Goal: Information Seeking & Learning: Learn about a topic

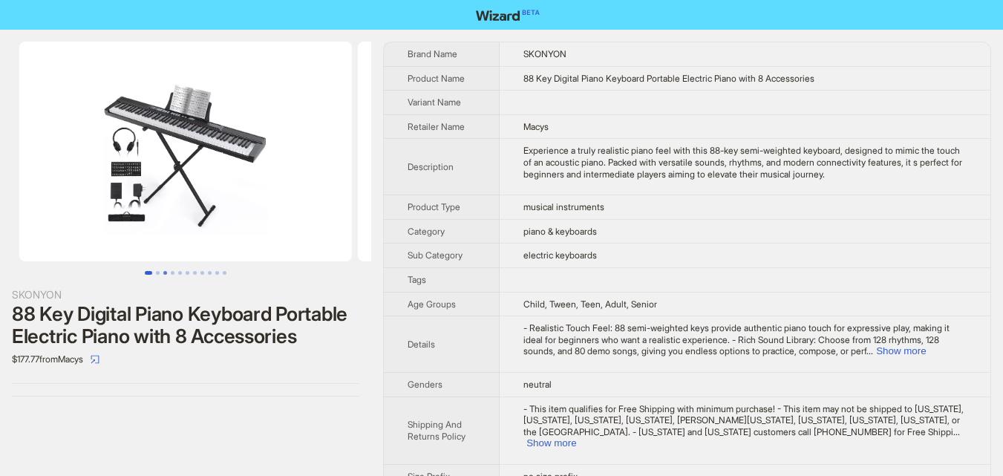
click at [163, 271] on button "Go to slide 3" at bounding box center [165, 273] width 4 height 4
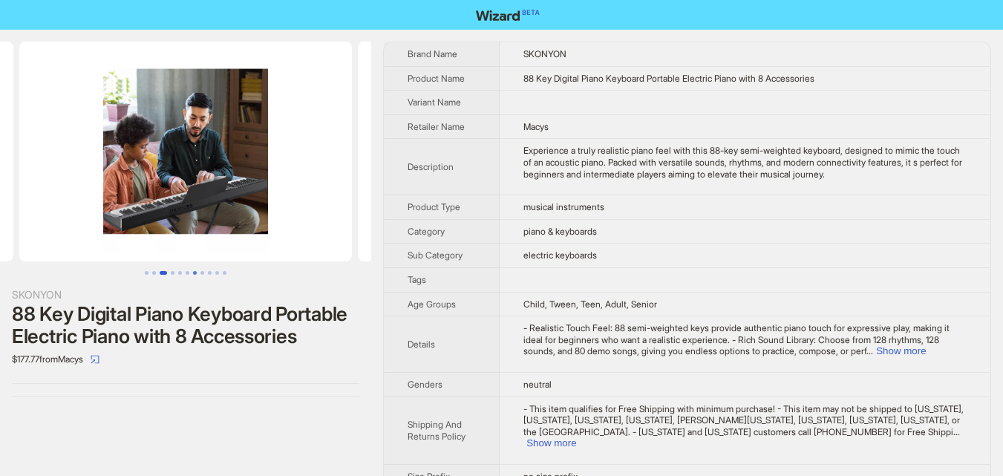
click at [193, 271] on button "Go to slide 7" at bounding box center [195, 273] width 4 height 4
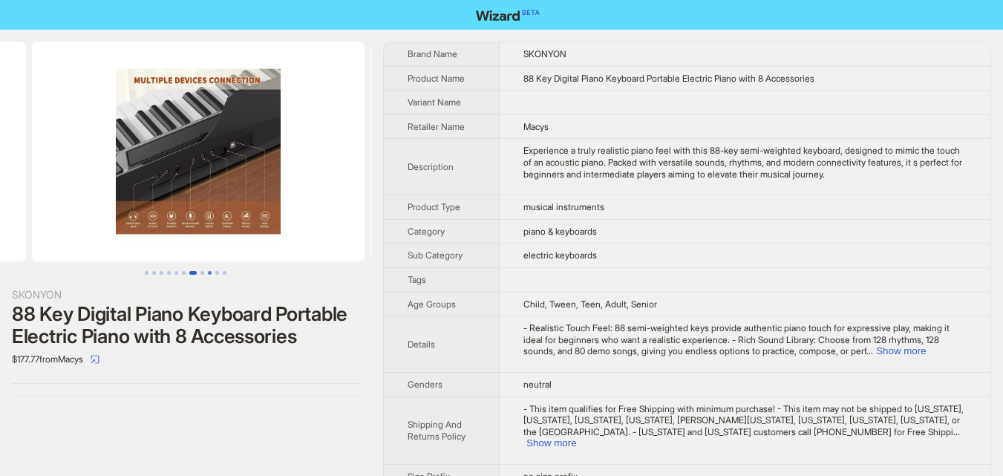
scroll to position [0, 2031]
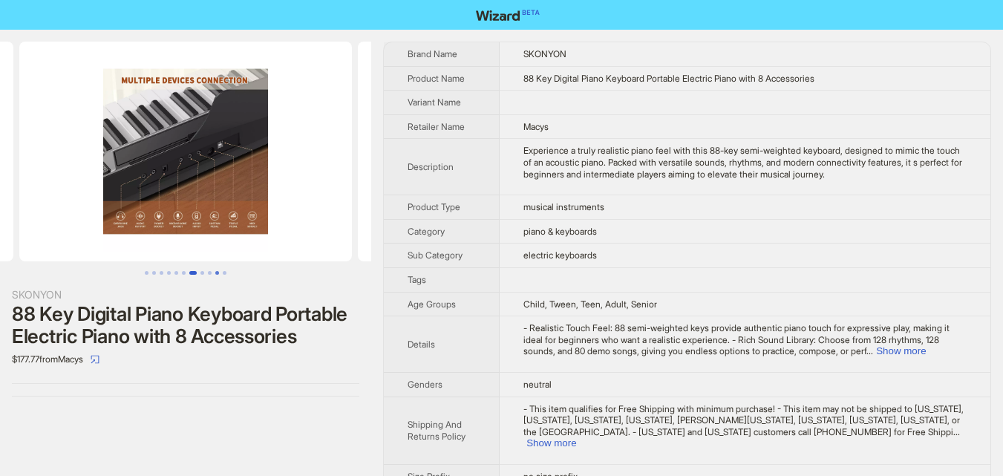
click at [219, 271] on button "Go to slide 10" at bounding box center [217, 273] width 4 height 4
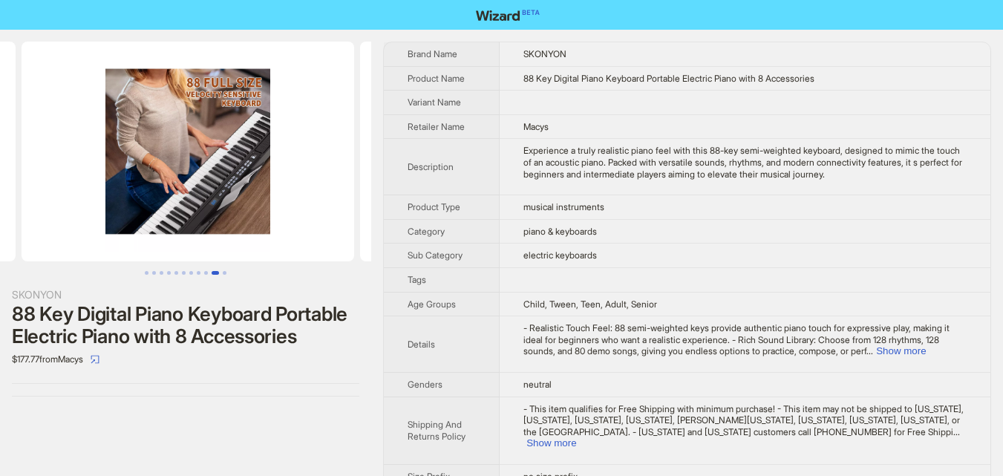
scroll to position [0, 3047]
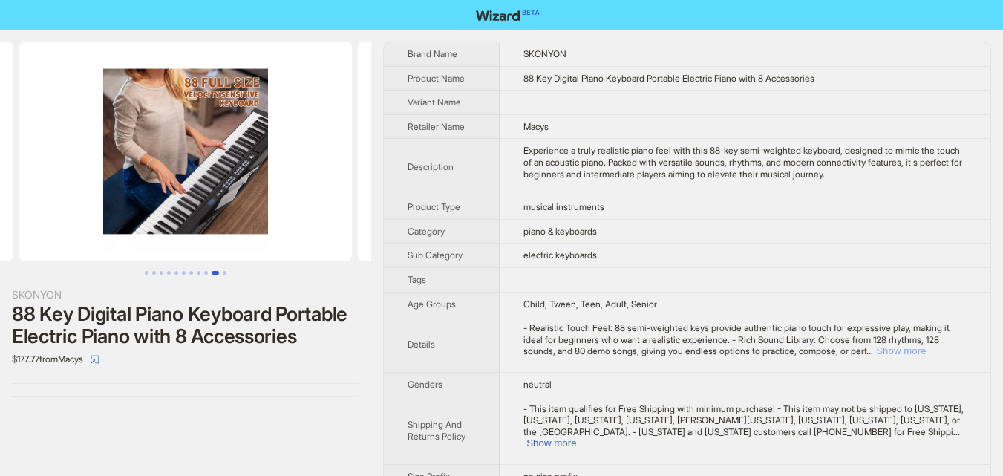
click at [926, 350] on button "Show more" at bounding box center [901, 350] width 50 height 11
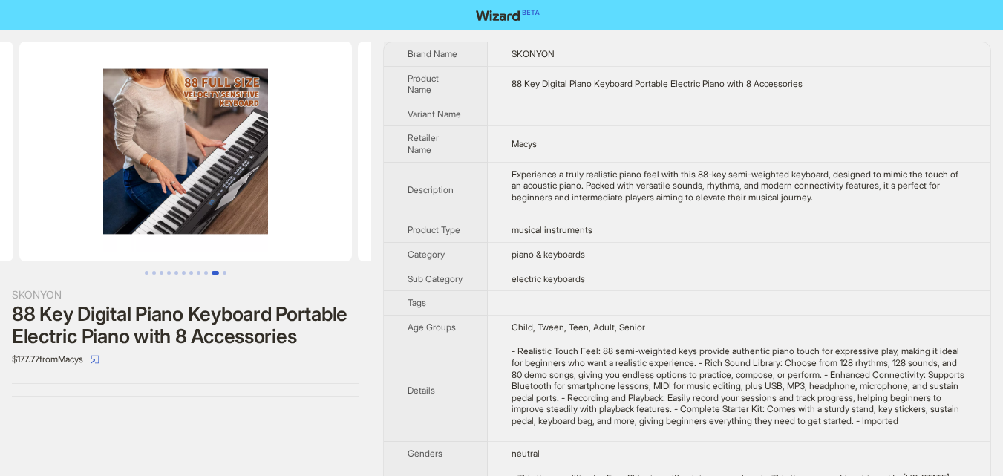
scroll to position [94, 0]
